Goal: Check status

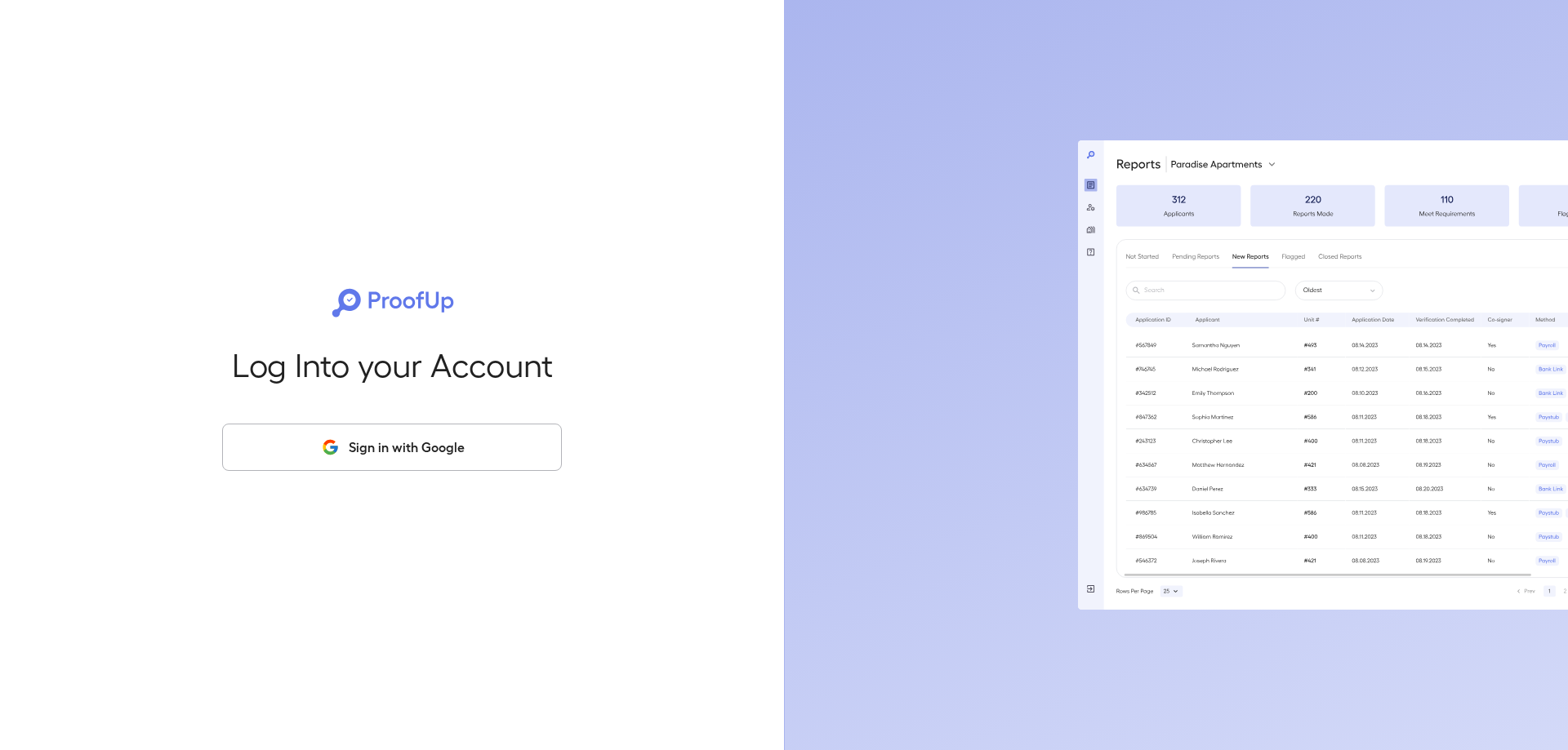
click at [456, 453] on button "Sign in with Google" at bounding box center [392, 447] width 340 height 47
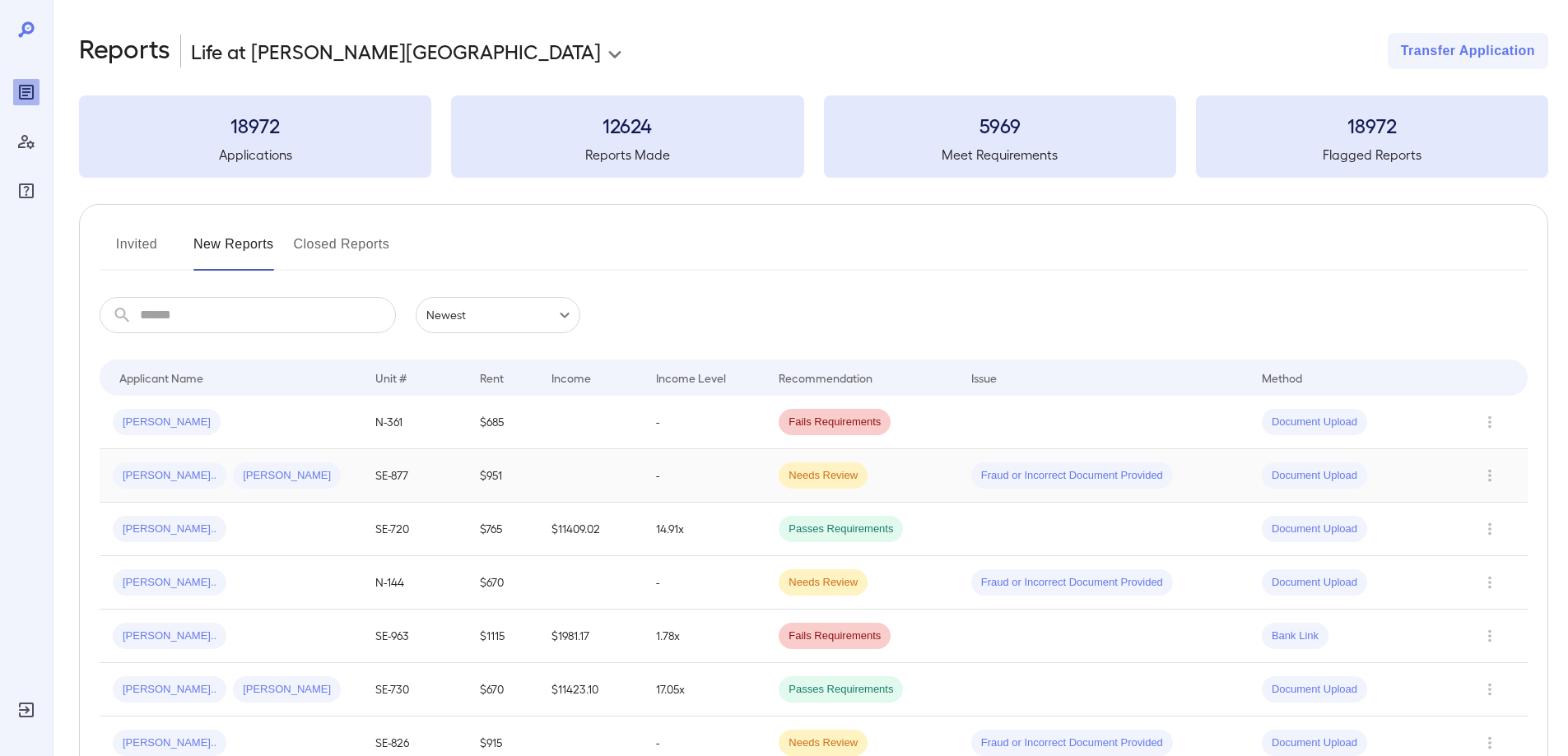
scroll to position [82, 0]
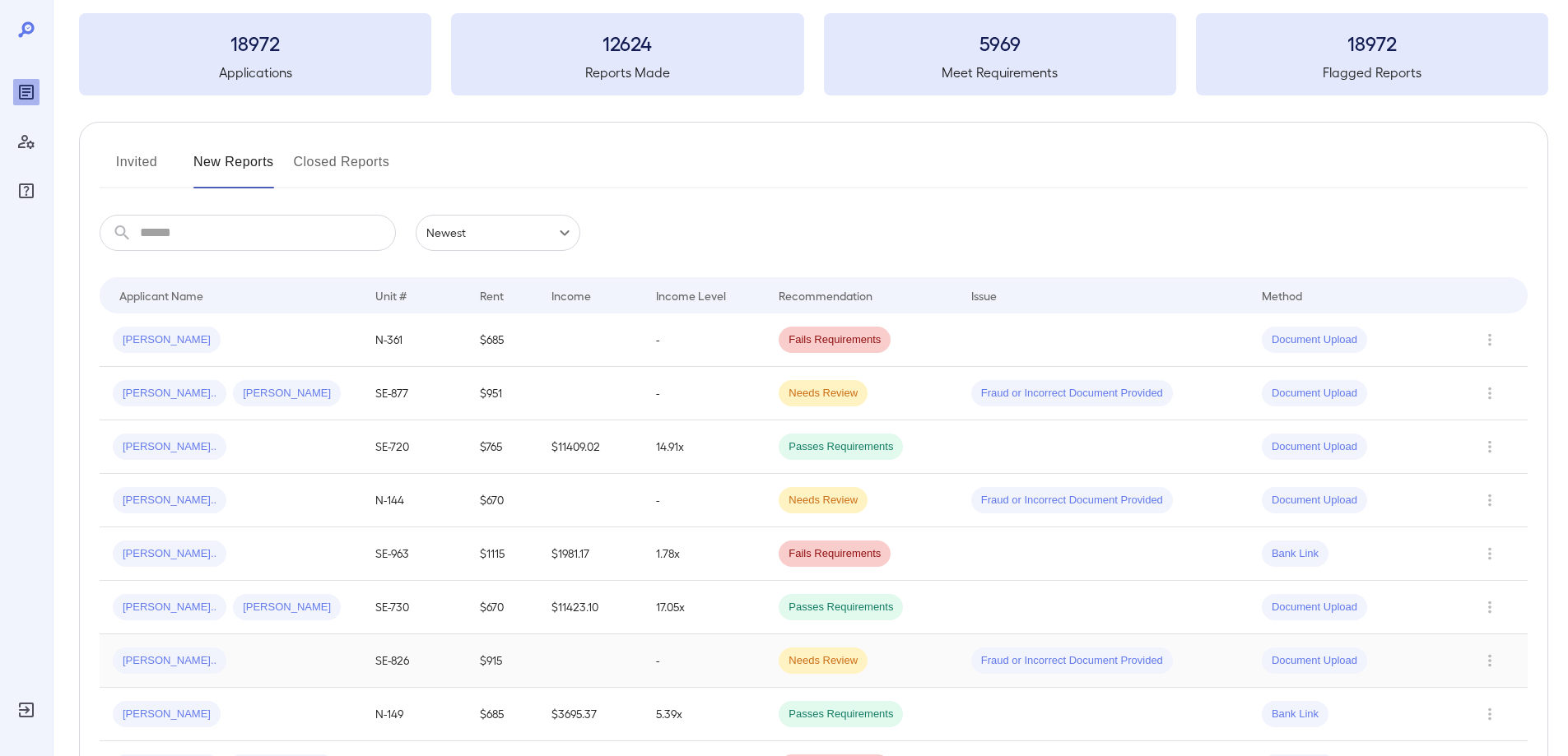
click at [158, 660] on span "Michala S..." at bounding box center [169, 662] width 114 height 16
